Goal: Task Accomplishment & Management: Complete application form

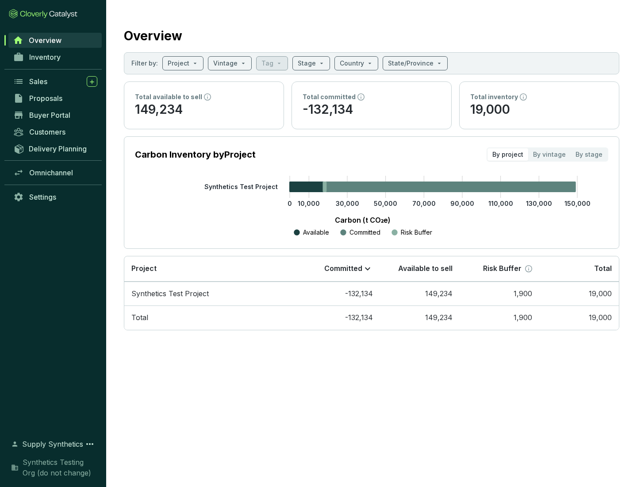
click at [55, 98] on span "Proposals" at bounding box center [45, 98] width 33 height 9
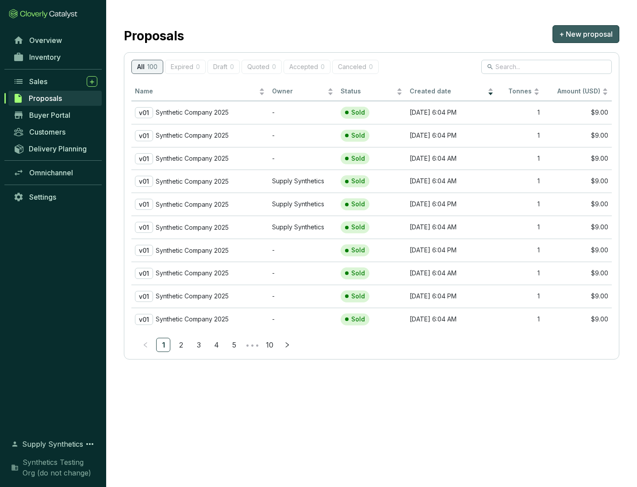
click at [586, 34] on span "+ New proposal" at bounding box center [586, 34] width 54 height 11
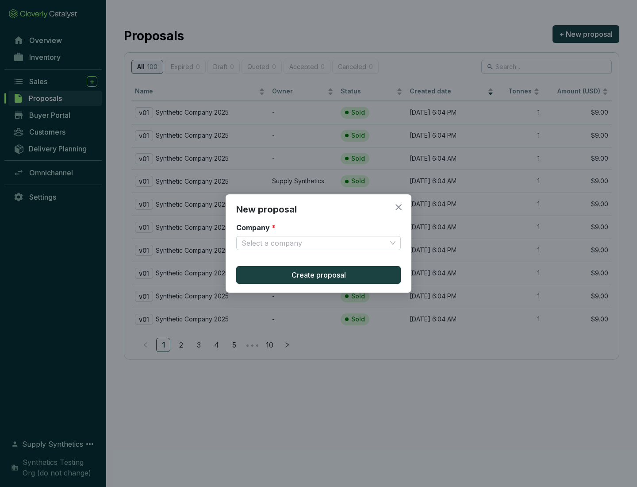
click at [314, 243] on input "Company *" at bounding box center [314, 242] width 145 height 13
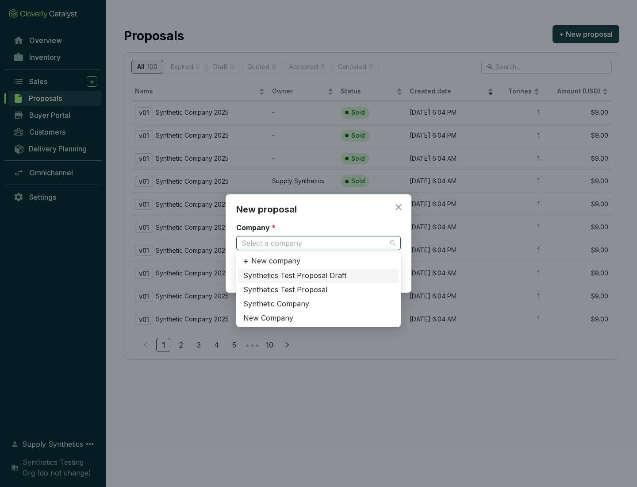
click at [319, 303] on div "Synthetic Company" at bounding box center [318, 304] width 150 height 10
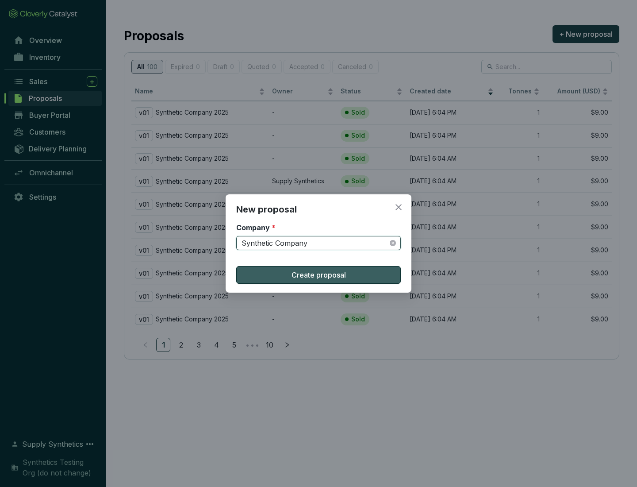
click at [319, 275] on span "Create proposal" at bounding box center [319, 274] width 54 height 11
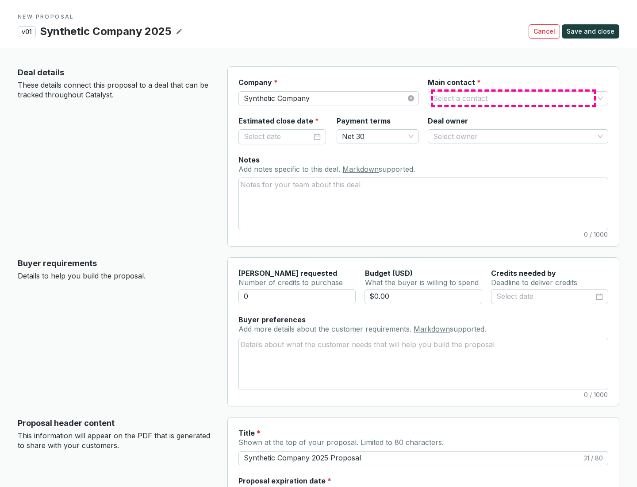
click at [514, 98] on input "Main contact *" at bounding box center [513, 98] width 161 height 13
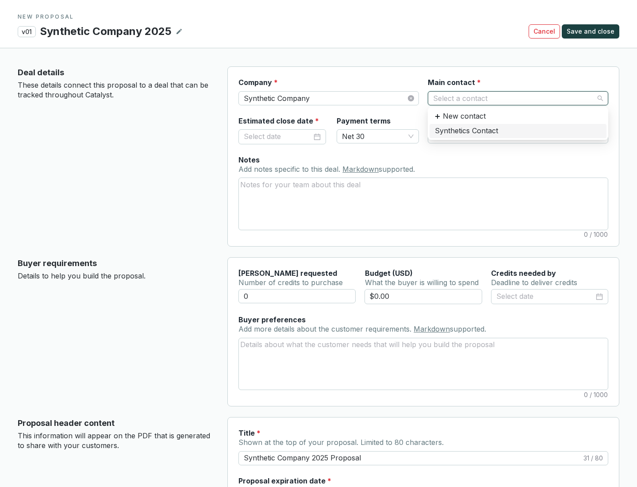
click at [518, 131] on div "Synthetics Contact" at bounding box center [518, 131] width 166 height 10
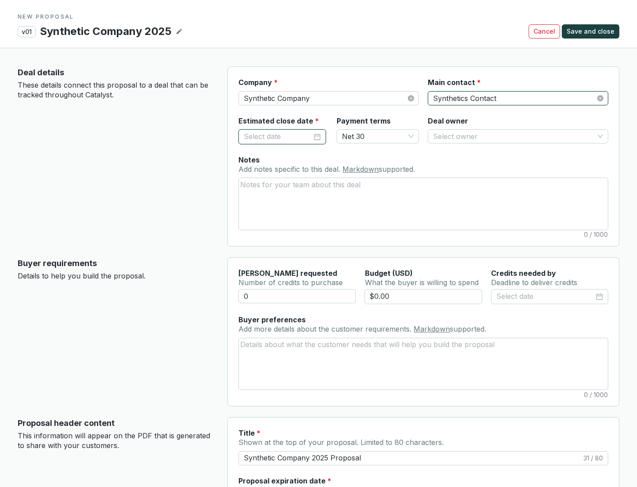
click at [278, 136] on input "Estimated close date *" at bounding box center [278, 137] width 68 height 12
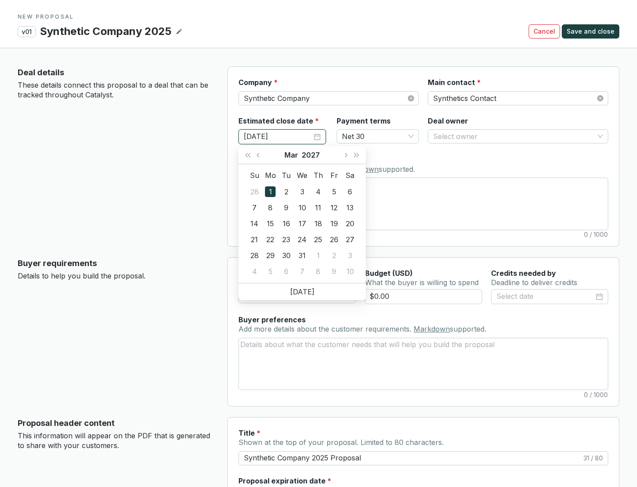
type input "[DATE]"
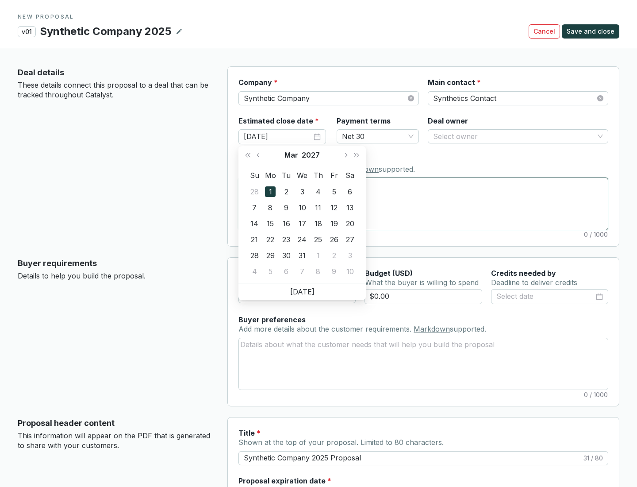
click at [423, 204] on textarea "Notes Add notes specific to this deal. Markdown supported." at bounding box center [423, 203] width 369 height 51
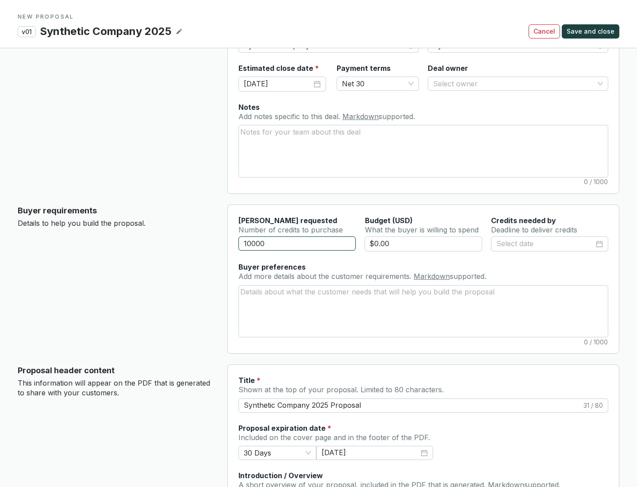
scroll to position [53, 0]
type input "10000"
type input "$0.00"
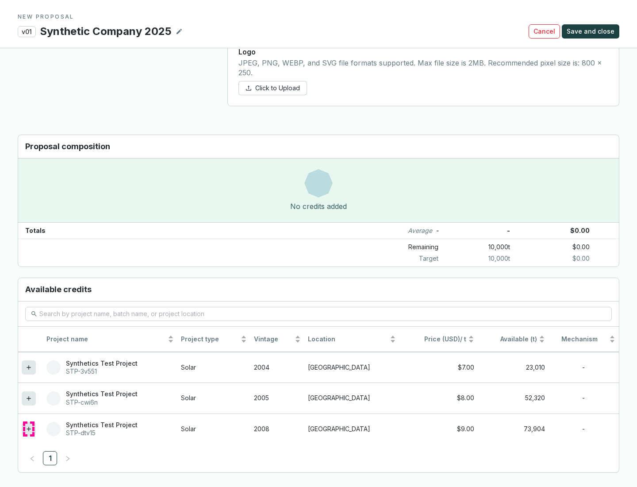
click at [29, 429] on icon at bounding box center [29, 428] width 4 height 4
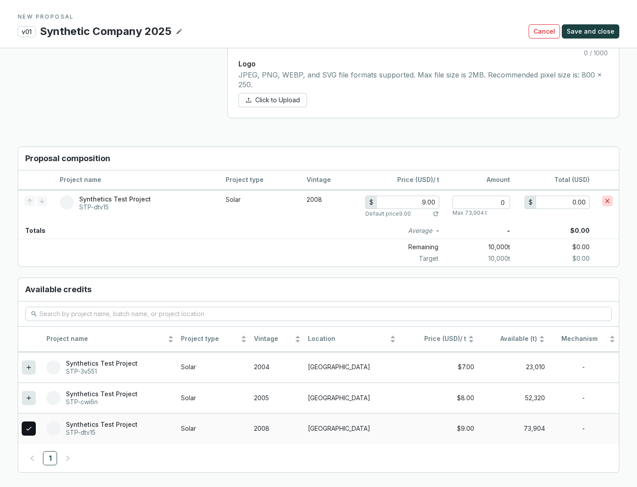
scroll to position [509, 0]
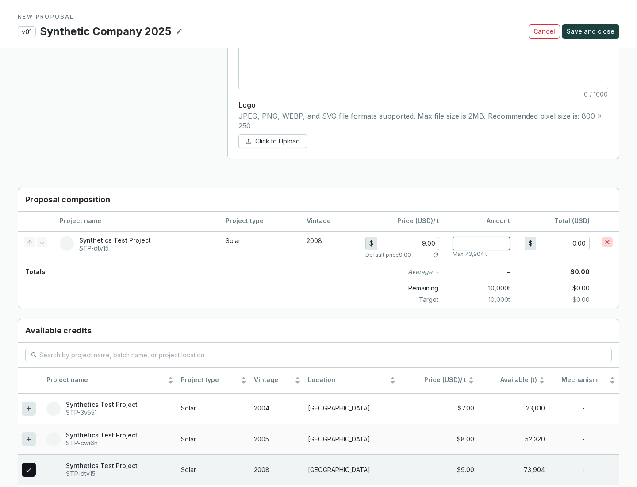
type input "1"
type input "9.00"
type input "1"
click at [592, 31] on span "Save and close" at bounding box center [591, 31] width 48 height 9
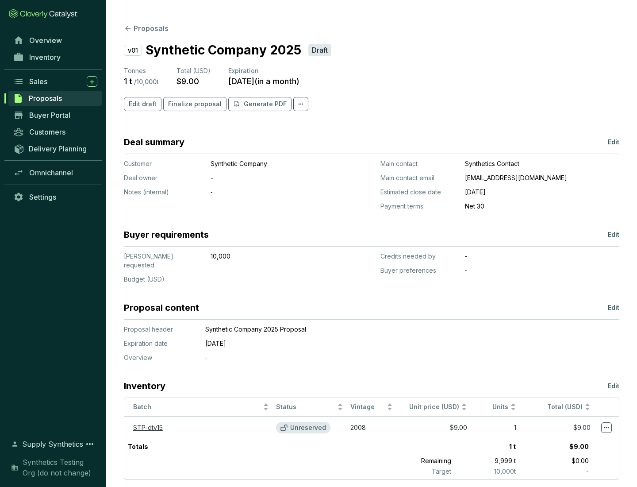
click at [192, 104] on span "Finalize proposal" at bounding box center [195, 104] width 54 height 9
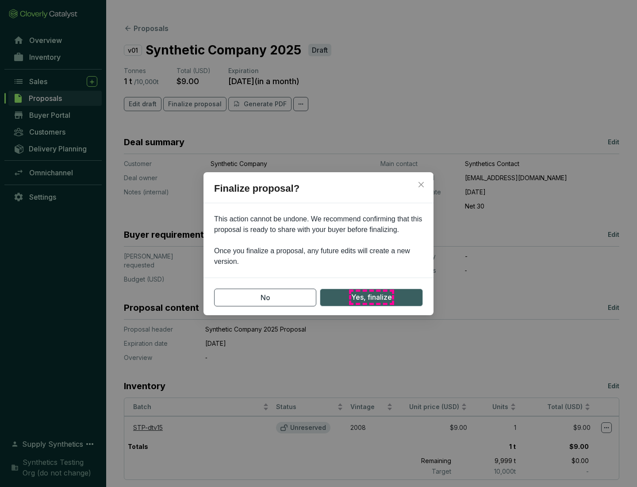
click at [371, 297] on span "Yes, finalize" at bounding box center [371, 297] width 41 height 11
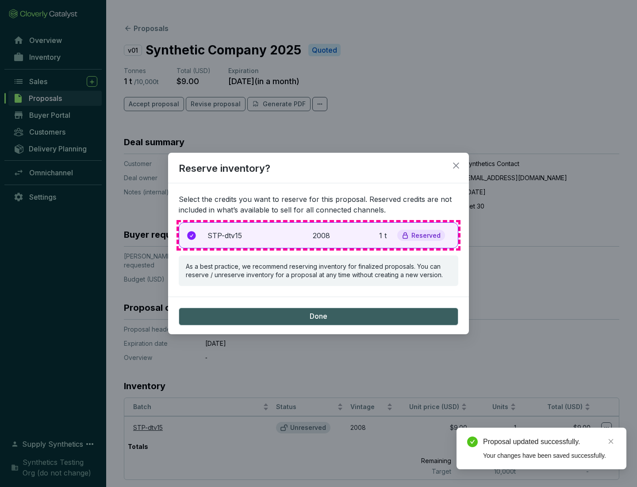
click at [319, 235] on p "2008" at bounding box center [322, 235] width 19 height 11
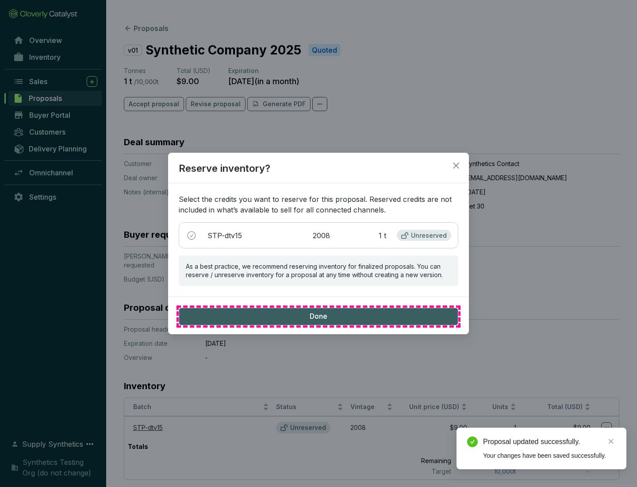
click at [319, 316] on span "Done" at bounding box center [319, 316] width 18 height 10
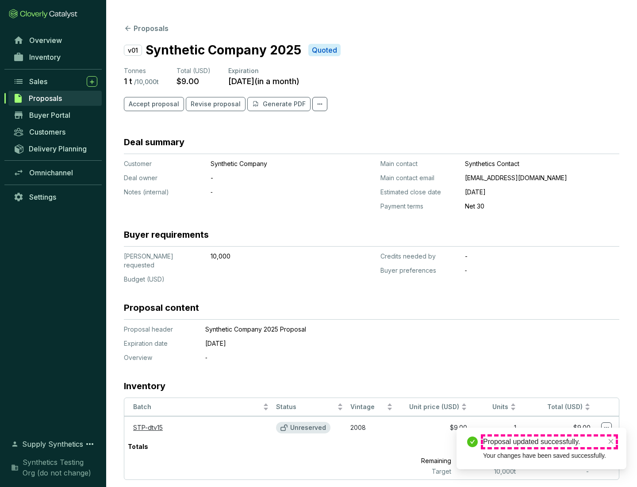
click at [549, 442] on div "Proposal updated successfully." at bounding box center [549, 441] width 133 height 11
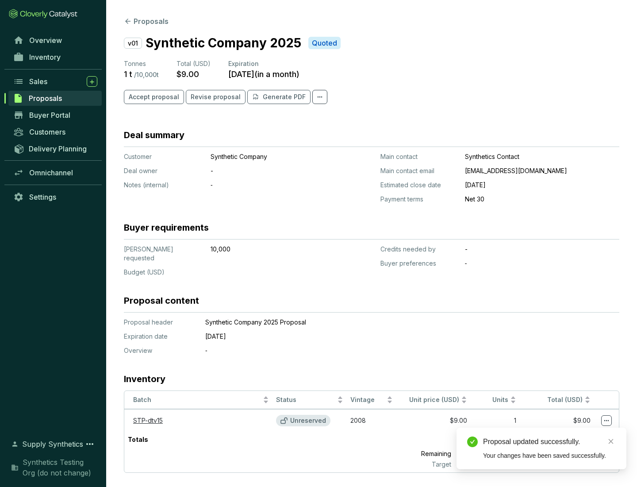
click at [607, 420] on icon at bounding box center [606, 420] width 5 height 1
click at [580, 431] on div "Proposal updated successfully. Your changes have been saved successfully." at bounding box center [542, 448] width 170 height 42
click at [549, 442] on div "Proposal updated successfully." at bounding box center [549, 441] width 133 height 11
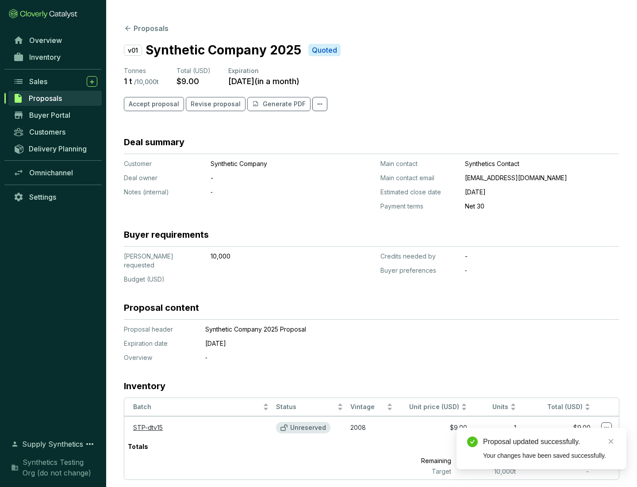
click at [153, 104] on span "Accept proposal" at bounding box center [154, 104] width 50 height 9
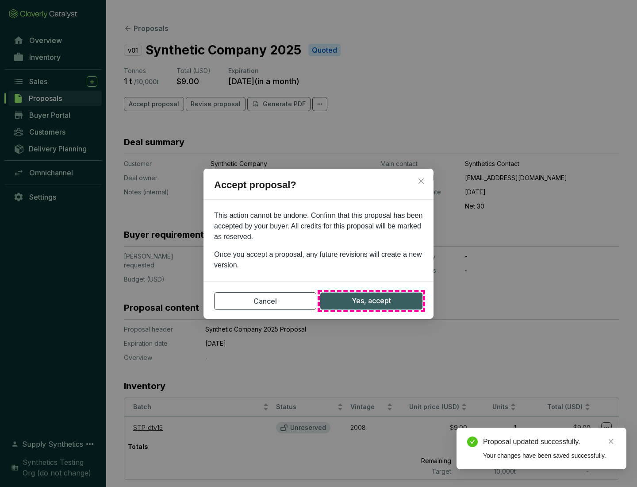
click at [371, 300] on span "Yes, accept" at bounding box center [371, 300] width 39 height 11
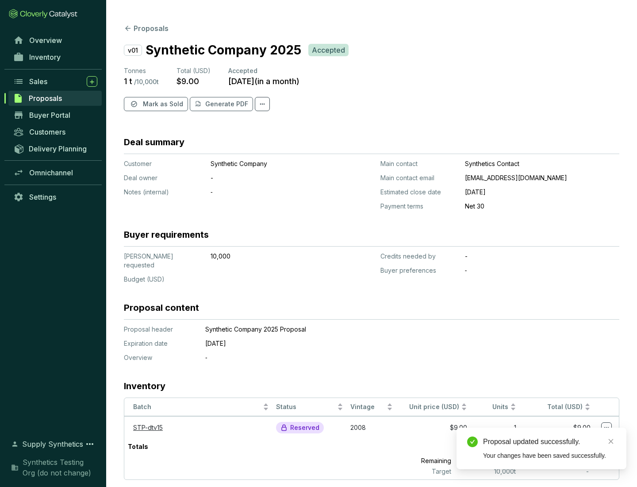
click at [162, 104] on span "Mark as Sold" at bounding box center [163, 104] width 40 height 9
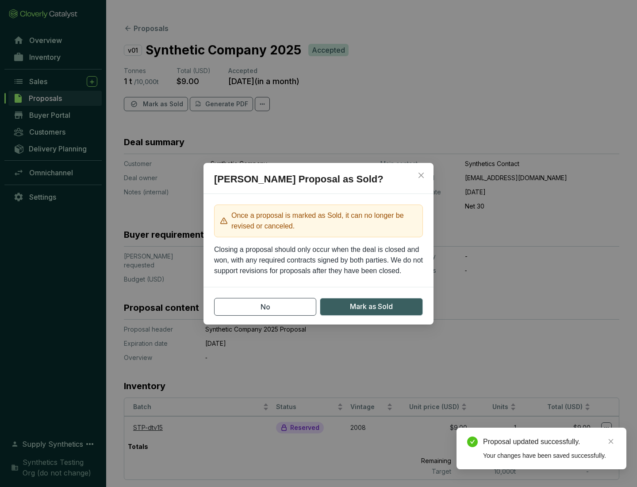
click at [371, 306] on span "Mark as Sold" at bounding box center [371, 306] width 43 height 11
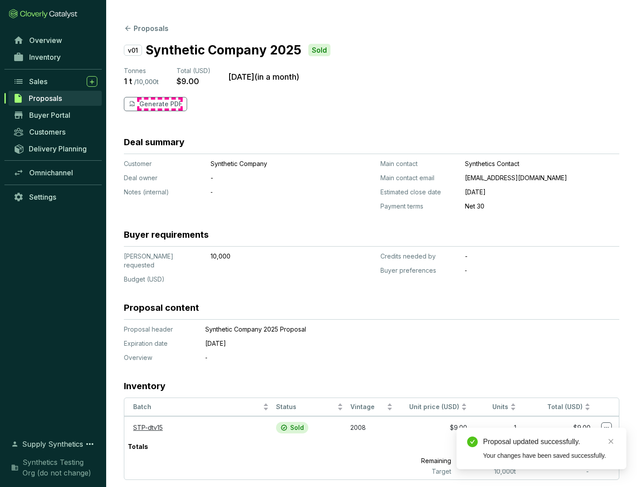
click at [160, 104] on p "Generate PDF" at bounding box center [160, 104] width 43 height 9
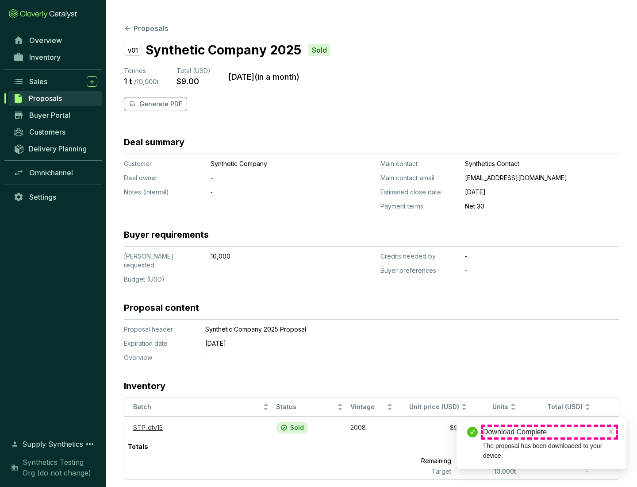
click at [549, 432] on div "Download Complete" at bounding box center [549, 431] width 133 height 11
